Goal: Information Seeking & Learning: Learn about a topic

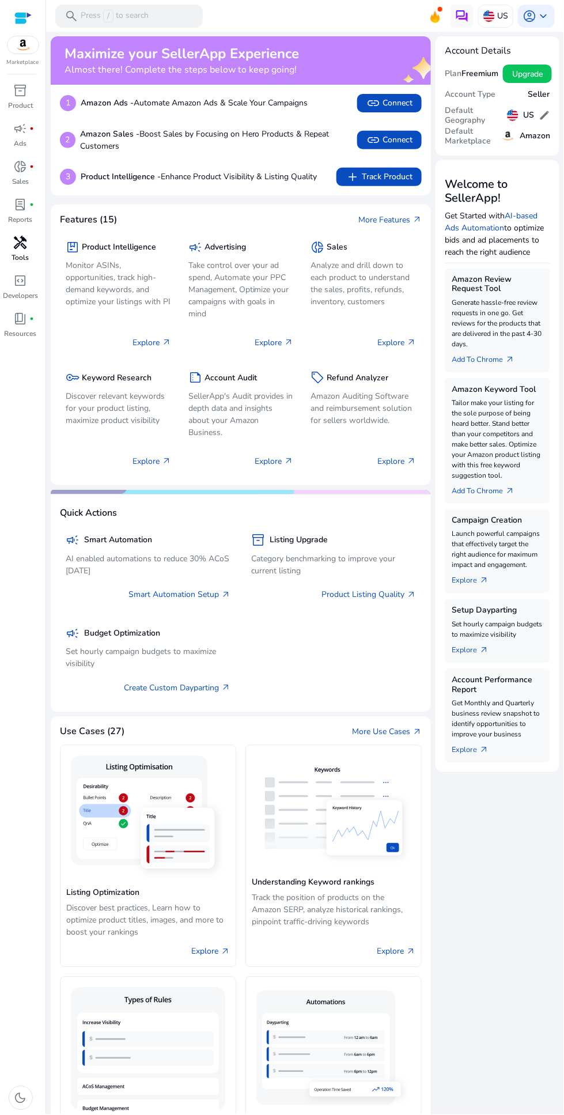
click at [21, 244] on span "handyman" at bounding box center [21, 243] width 14 height 14
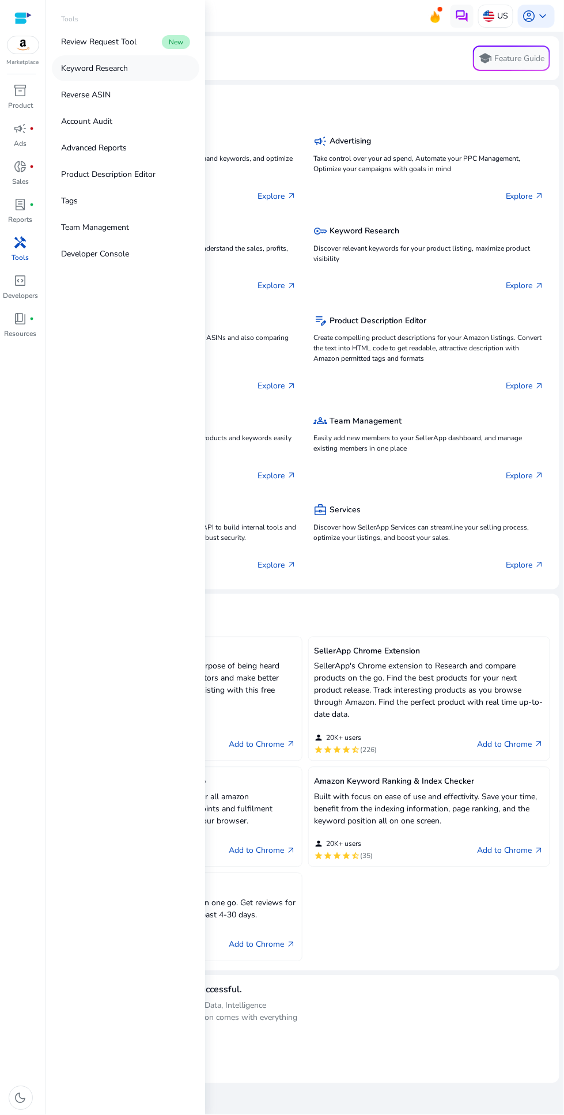
click at [122, 70] on p "Keyword Research" at bounding box center [94, 68] width 67 height 12
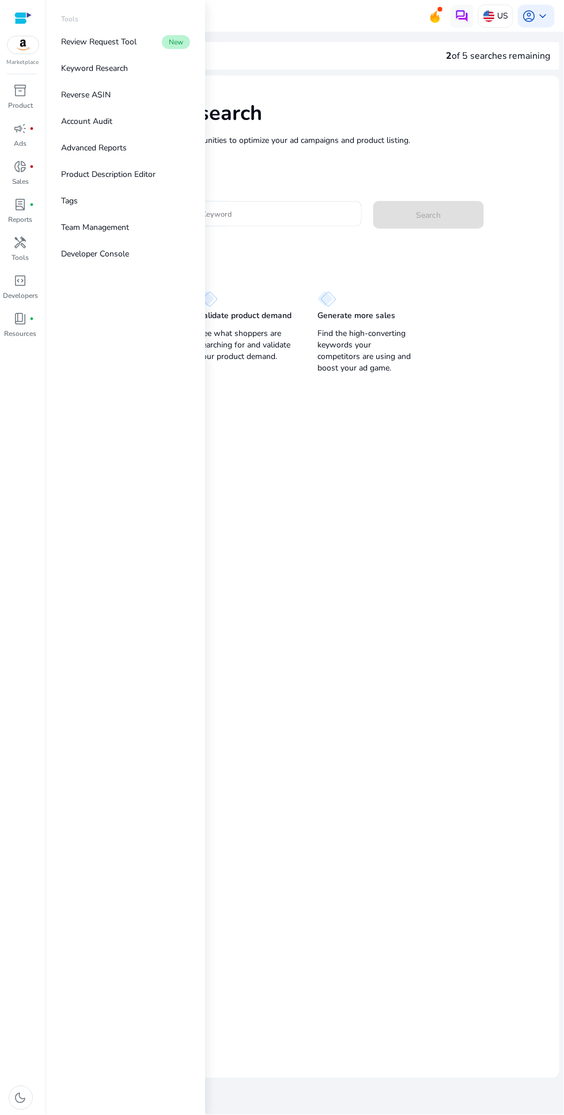
click at [331, 545] on mat-card "Keyword Research Research and find keyword opportunities to optimize your [PERS…" at bounding box center [305, 576] width 509 height 1002
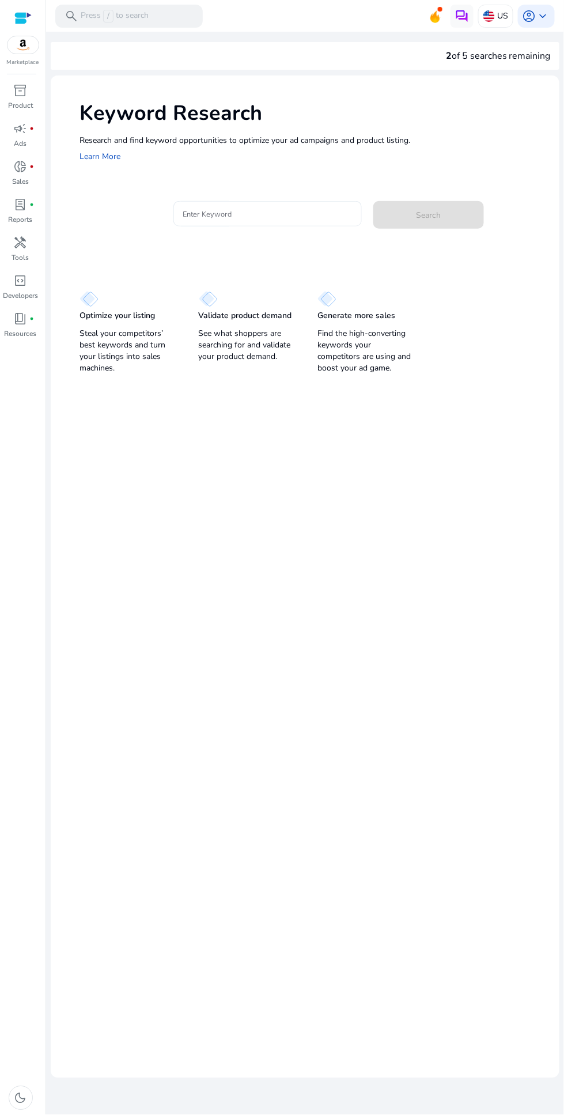
click at [243, 207] on input "Enter Keyword" at bounding box center [268, 213] width 170 height 13
click at [255, 211] on input "Enter Keyword" at bounding box center [268, 213] width 170 height 13
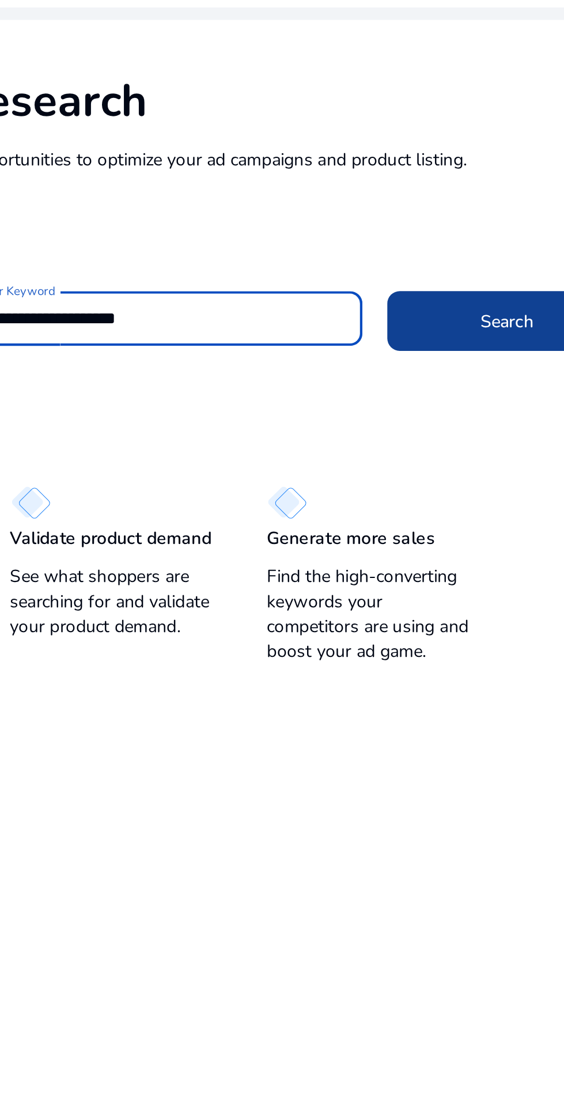
type input "**********"
click at [418, 212] on span "Search" at bounding box center [429, 215] width 25 height 12
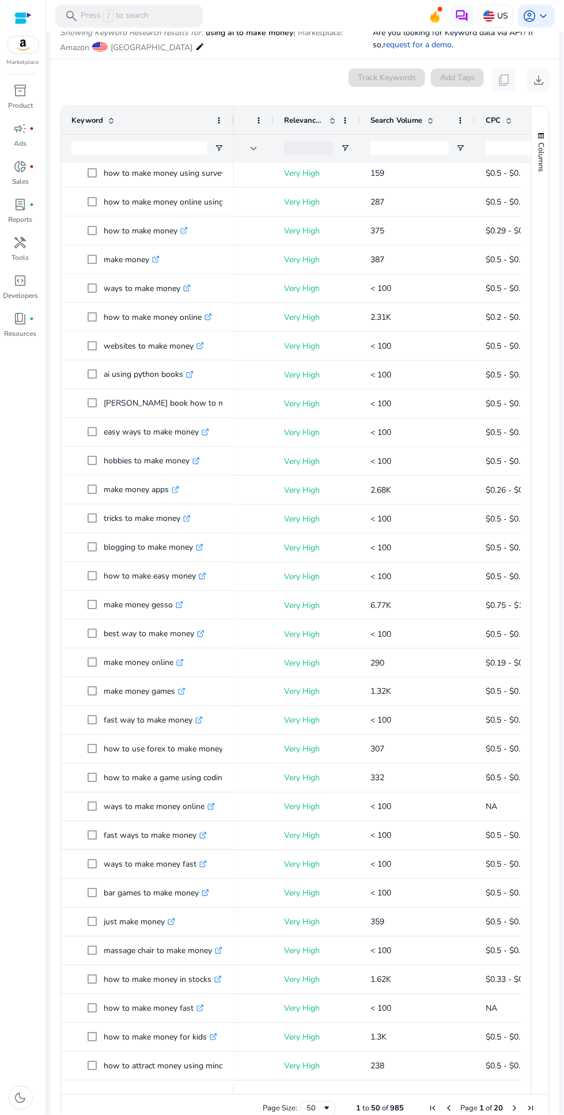
scroll to position [0, 300]
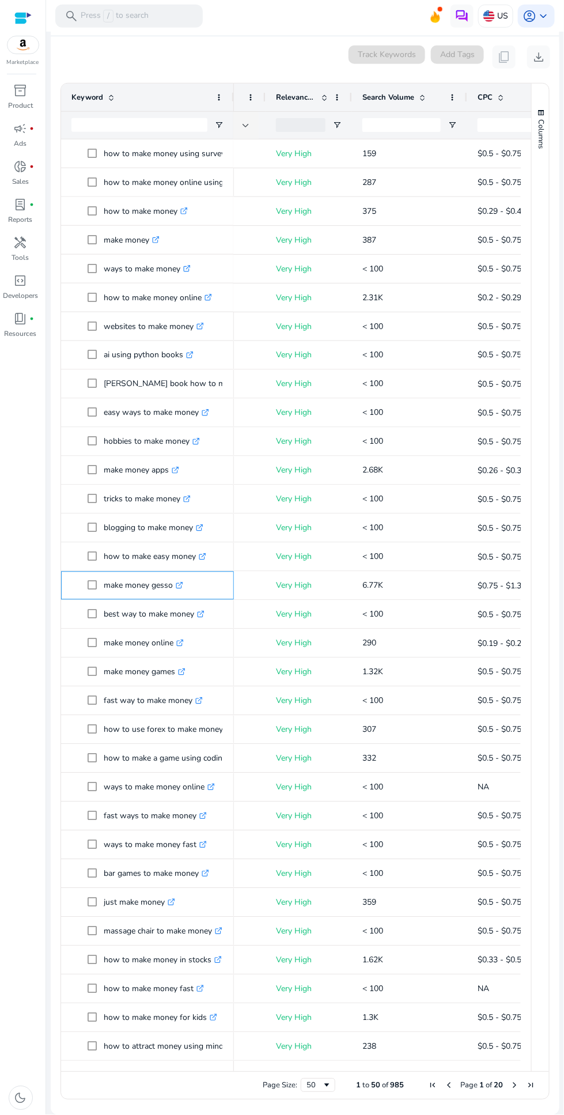
click at [181, 582] on icon at bounding box center [181, 584] width 4 height 4
